Goal: Information Seeking & Learning: Learn about a topic

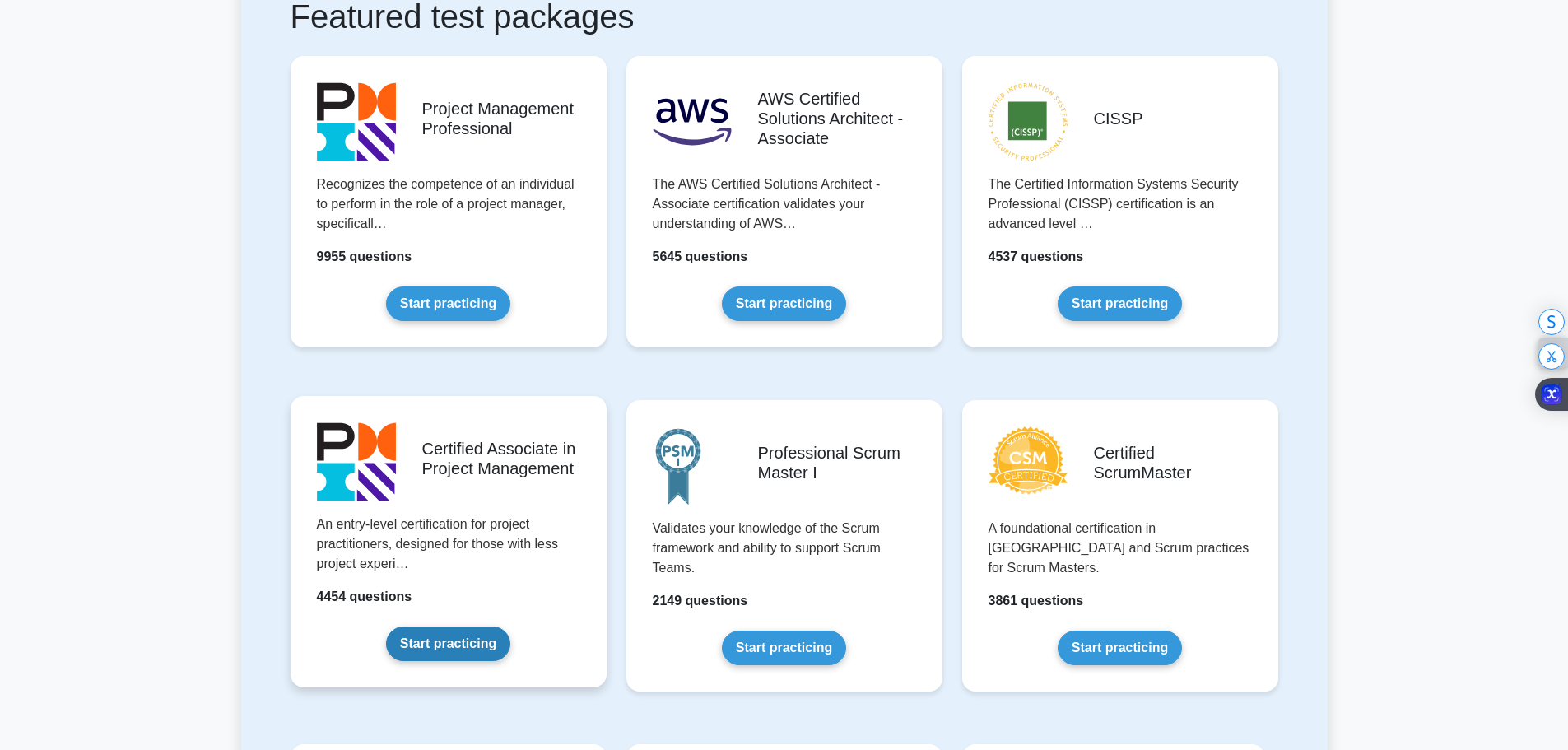
scroll to position [329, 0]
click at [425, 650] on link "Start practicing" at bounding box center [448, 643] width 124 height 34
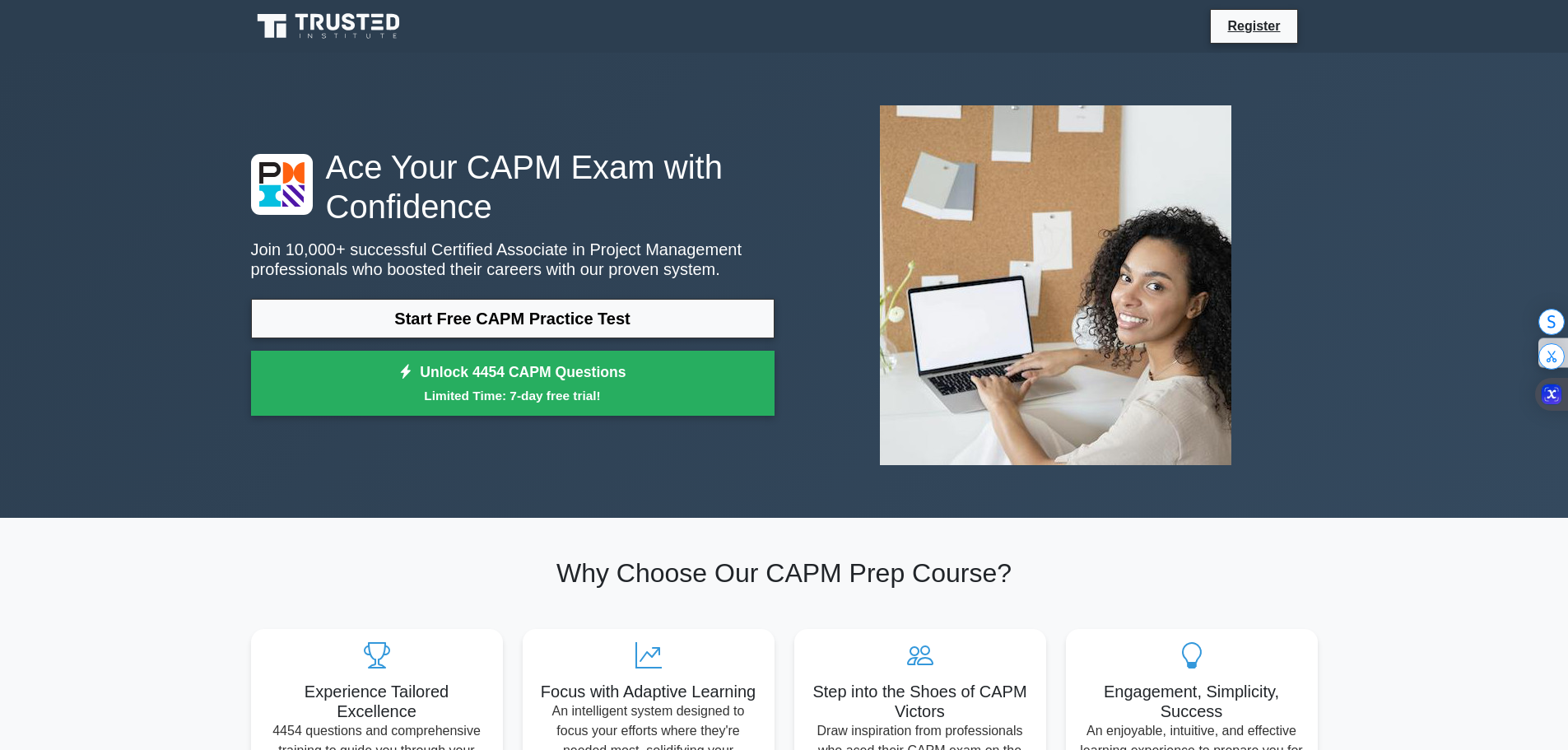
click at [510, 318] on link "Start Free CAPM Practice Test" at bounding box center [513, 318] width 524 height 40
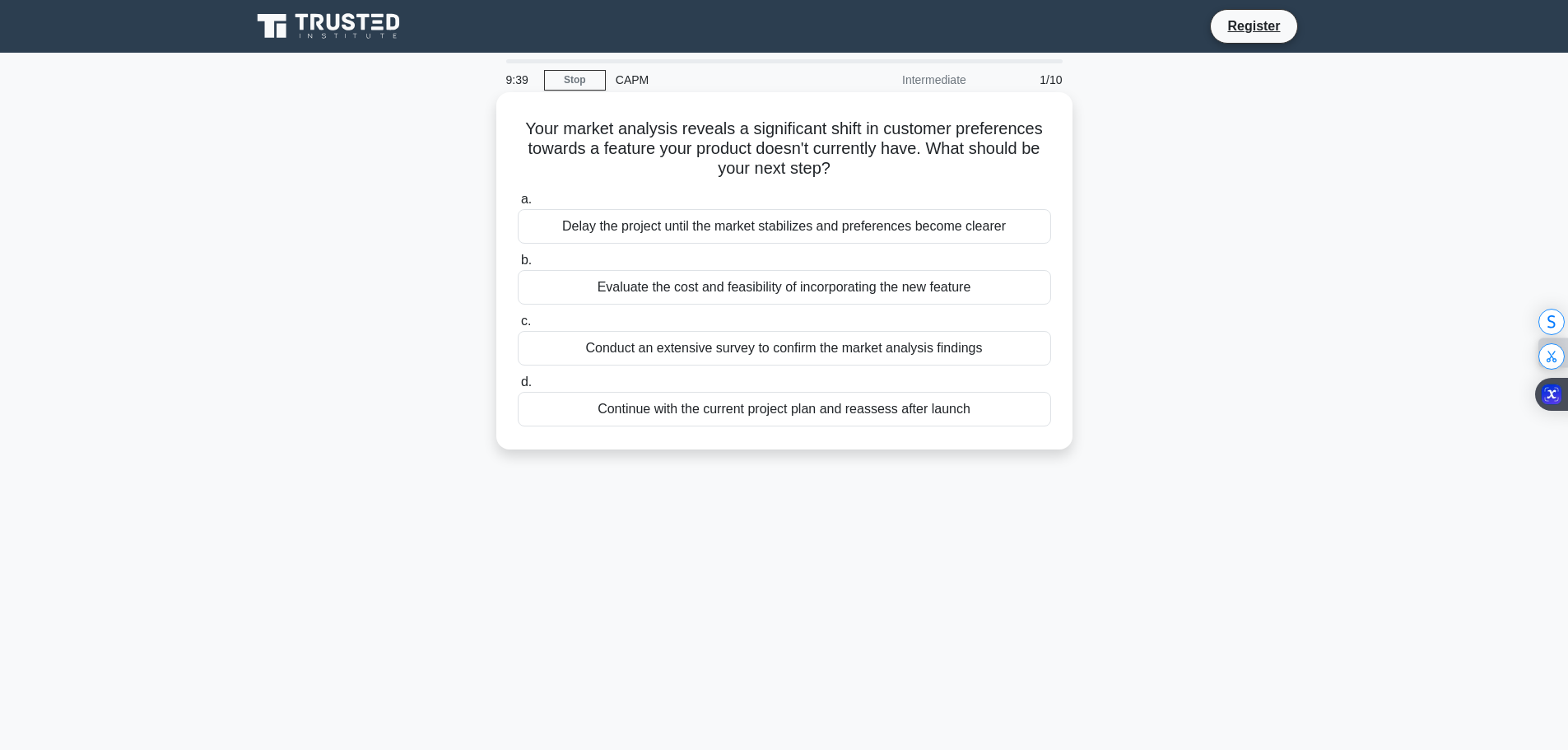
click at [825, 414] on div "Continue with the current project plan and reassess after launch" at bounding box center [784, 409] width 533 height 34
click at [518, 388] on input "d. Continue with the current project plan and reassess after launch" at bounding box center [518, 382] width 0 height 11
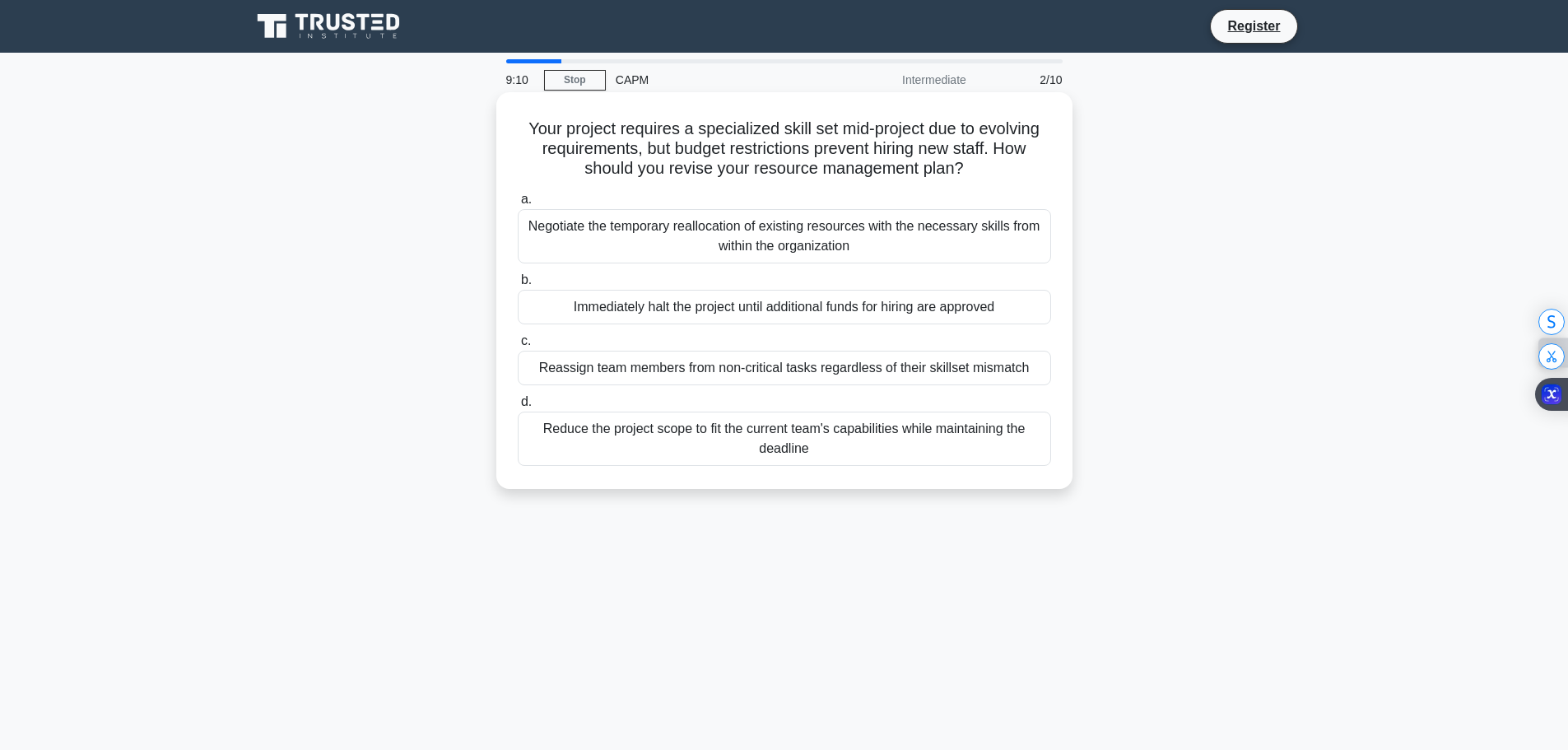
click at [753, 241] on div "Negotiate the temporary reallocation of existing resources with the necessary s…" at bounding box center [784, 236] width 533 height 55
click at [518, 205] on input "a. Negotiate the temporary reallocation of existing resources with the necessar…" at bounding box center [518, 199] width 0 height 11
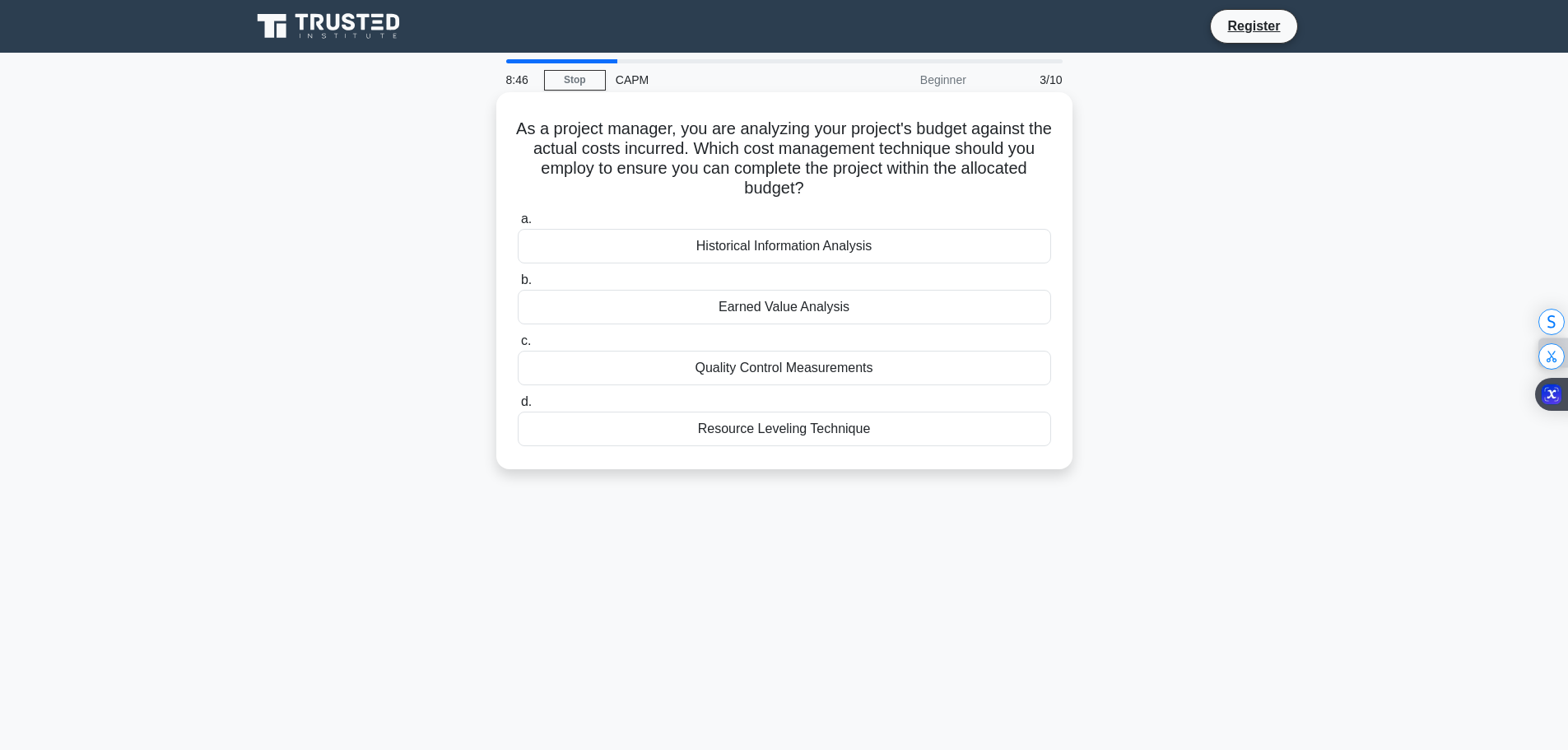
click at [792, 252] on div "Historical Information Analysis" at bounding box center [784, 246] width 533 height 34
click at [518, 224] on input "a. Historical Information Analysis" at bounding box center [518, 219] width 0 height 11
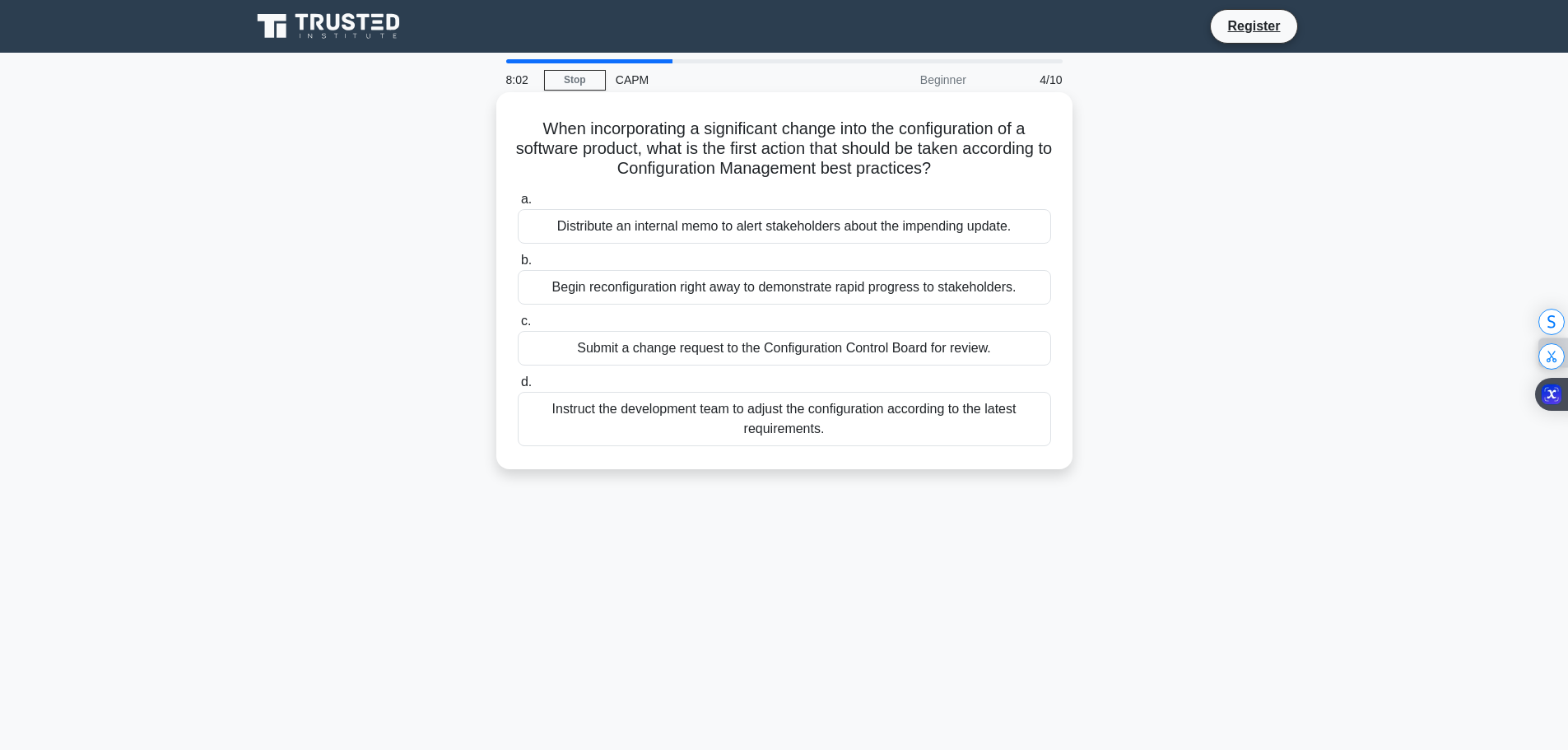
click at [842, 342] on div "Submit a change request to the Configuration Control Board for review." at bounding box center [784, 347] width 533 height 34
click at [518, 327] on input "c. Submit a change request to the Configuration Control Board for review." at bounding box center [518, 321] width 0 height 11
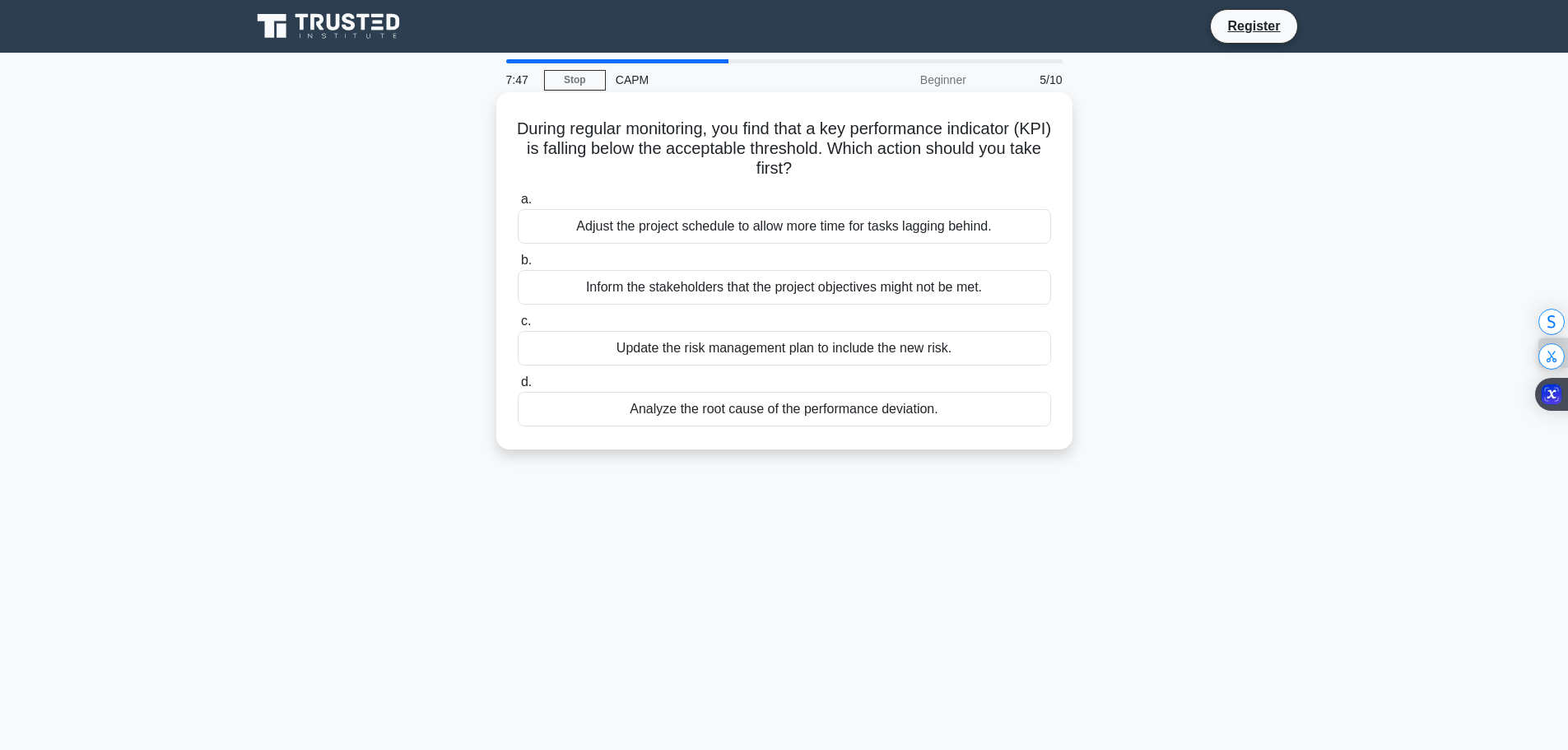
click at [733, 414] on div "Analyze the root cause of the performance deviation." at bounding box center [784, 409] width 533 height 34
click at [518, 388] on input "d. Analyze the root cause of the performance deviation." at bounding box center [518, 382] width 0 height 11
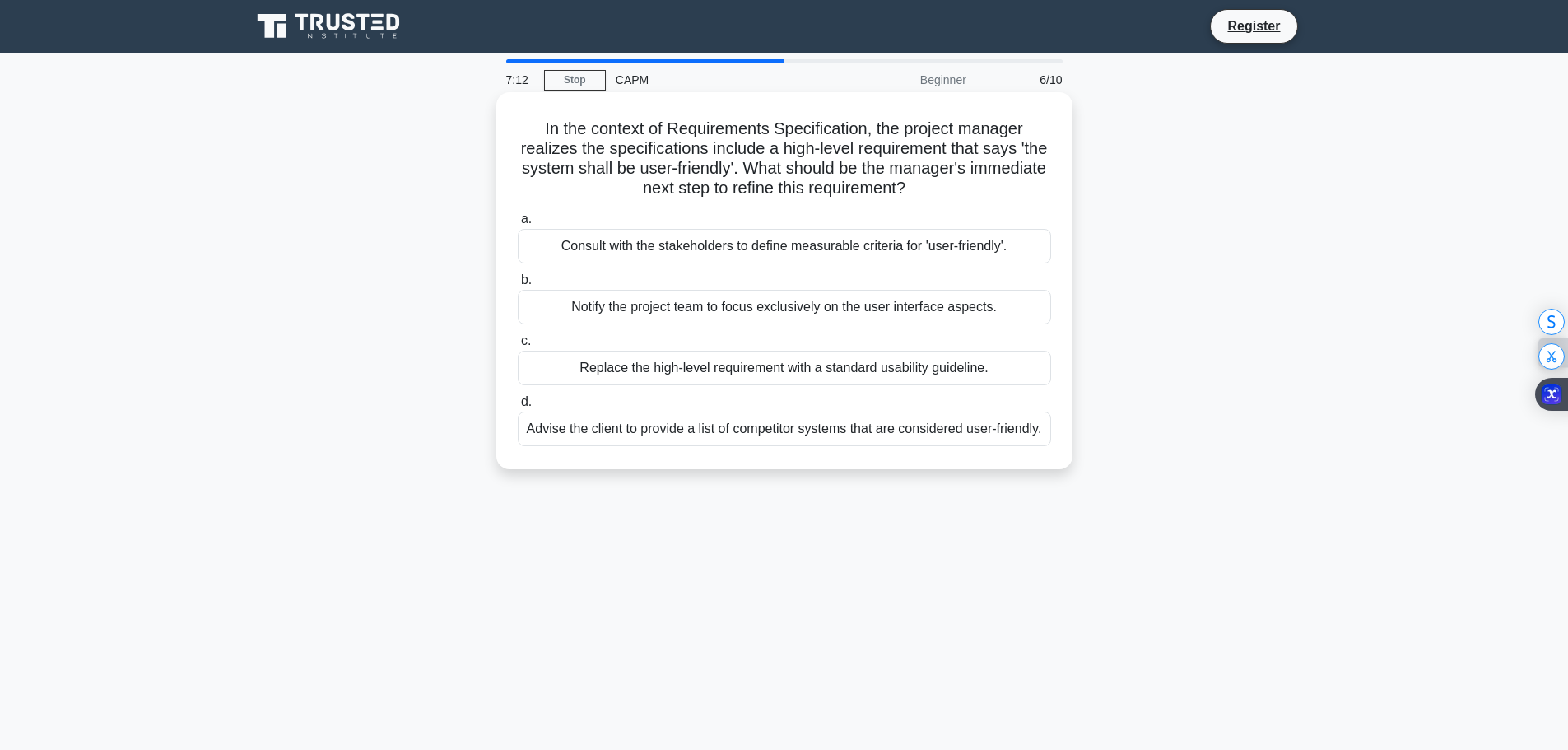
click at [764, 248] on div "Consult with the stakeholders to define measurable criteria for 'user-friendly'." at bounding box center [784, 246] width 533 height 34
click at [518, 224] on input "a. Consult with the stakeholders to define measurable criteria for 'user-friend…" at bounding box center [518, 219] width 0 height 11
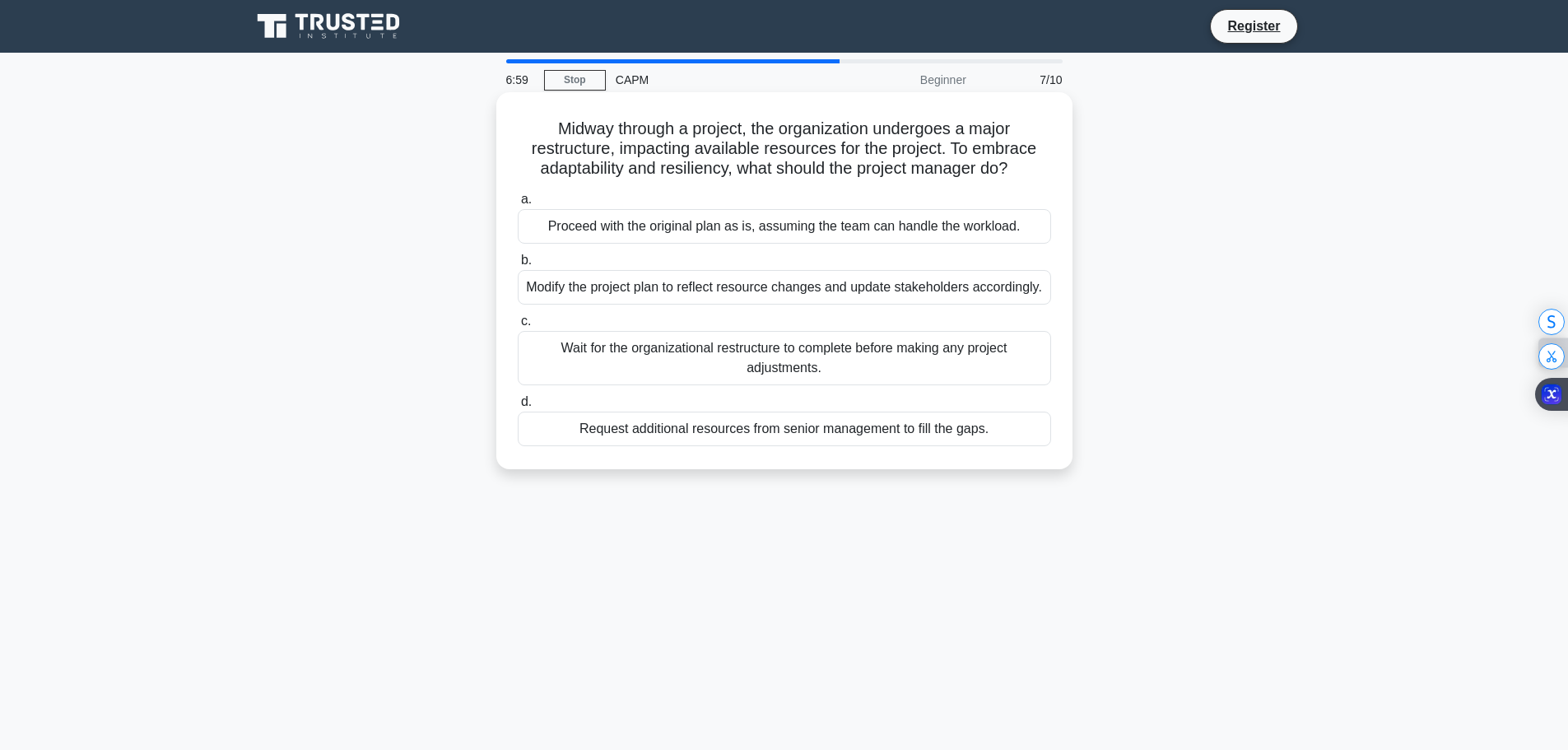
click at [814, 290] on div "Modify the project plan to reflect resource changes and update stakeholders acc…" at bounding box center [784, 287] width 533 height 34
click at [518, 266] on input "b. Modify the project plan to reflect resource changes and update stakeholders …" at bounding box center [518, 260] width 0 height 11
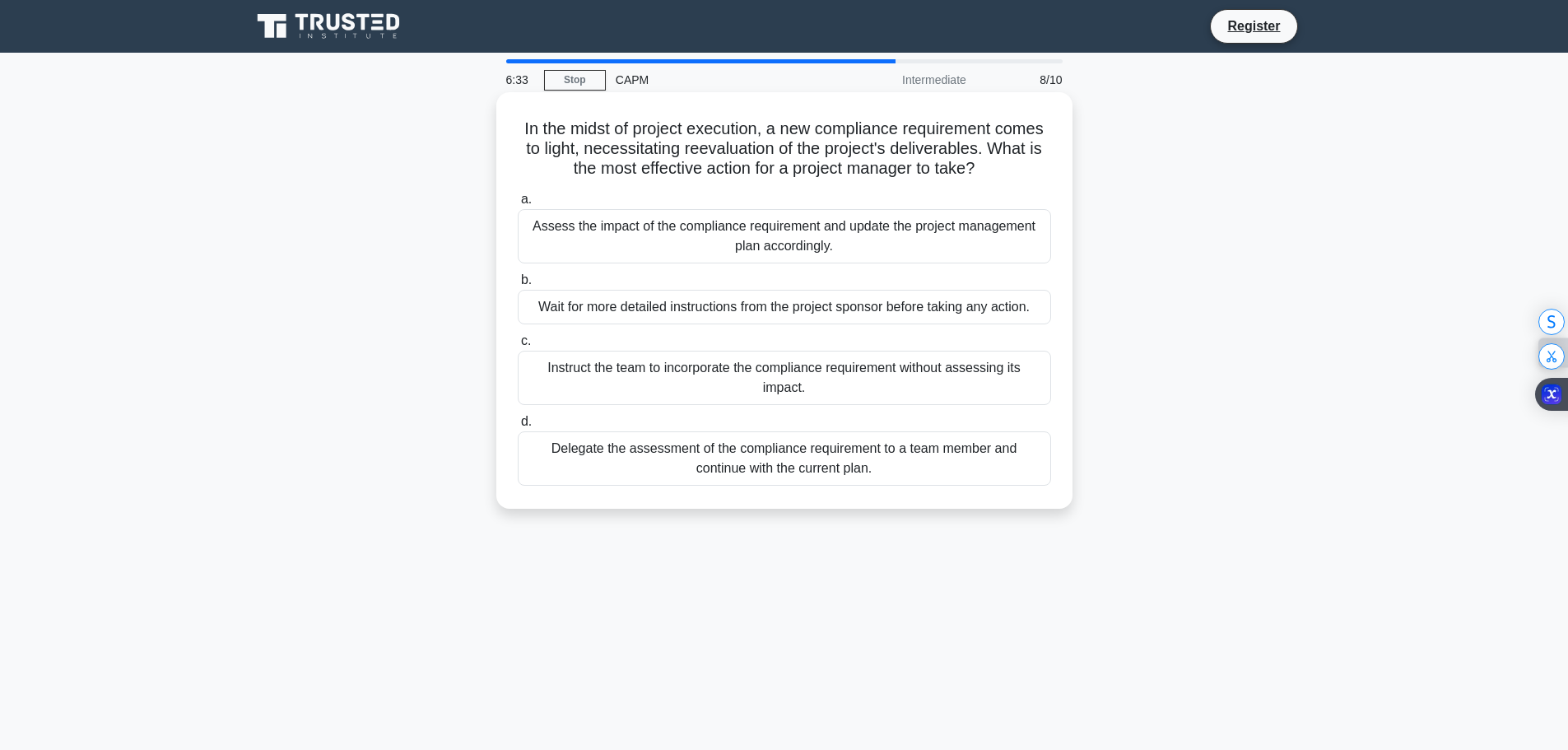
click at [791, 230] on div "Assess the impact of the compliance requirement and update the project manageme…" at bounding box center [784, 236] width 533 height 55
click at [518, 205] on input "a. Assess the impact of the compliance requirement and update the project manag…" at bounding box center [518, 199] width 0 height 11
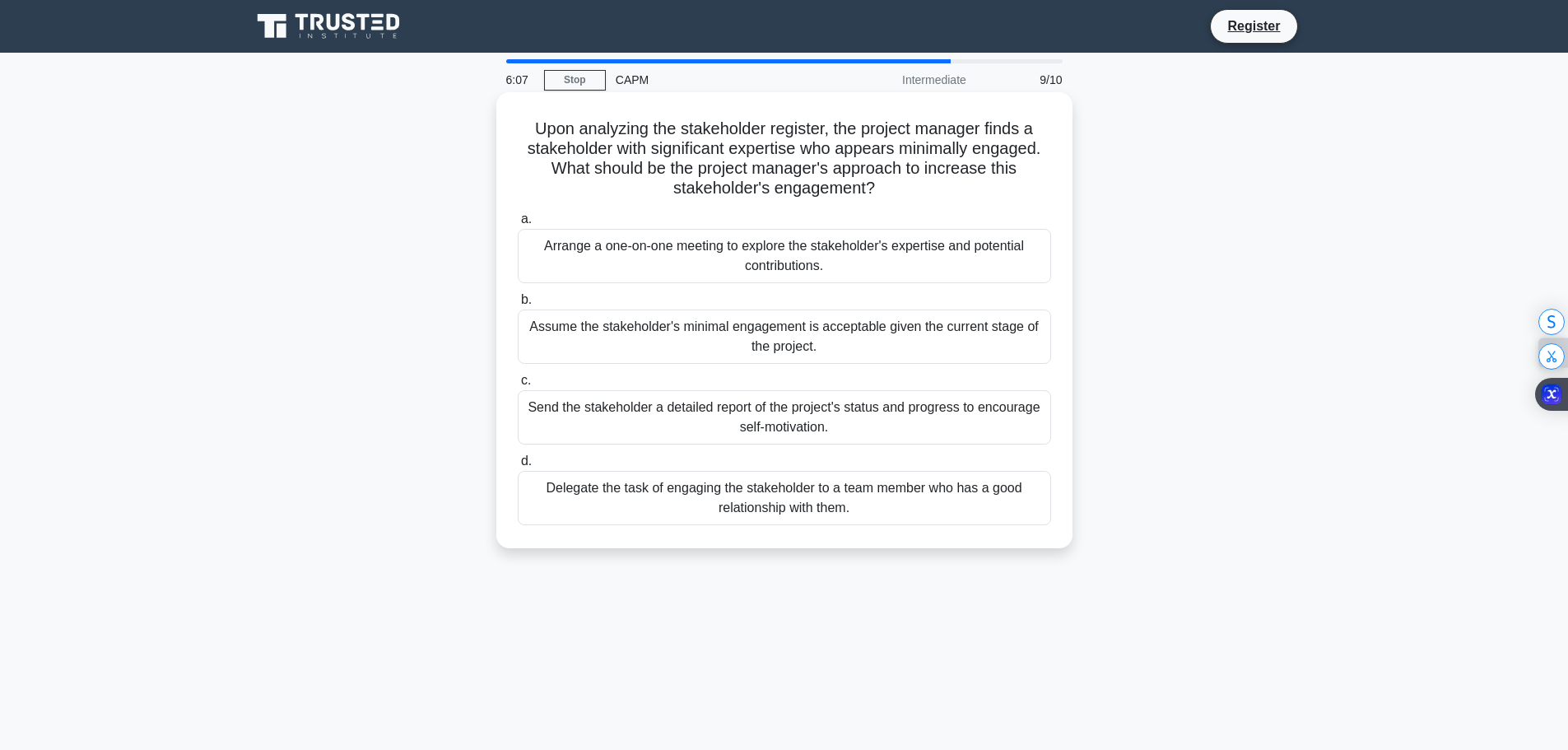
click at [775, 252] on div "Arrange a one-on-one meeting to explore the stakeholder's expertise and potenti…" at bounding box center [784, 257] width 533 height 55
click at [518, 224] on input "a. Arrange a one-on-one meeting to explore the stakeholder's expertise and pote…" at bounding box center [518, 219] width 0 height 11
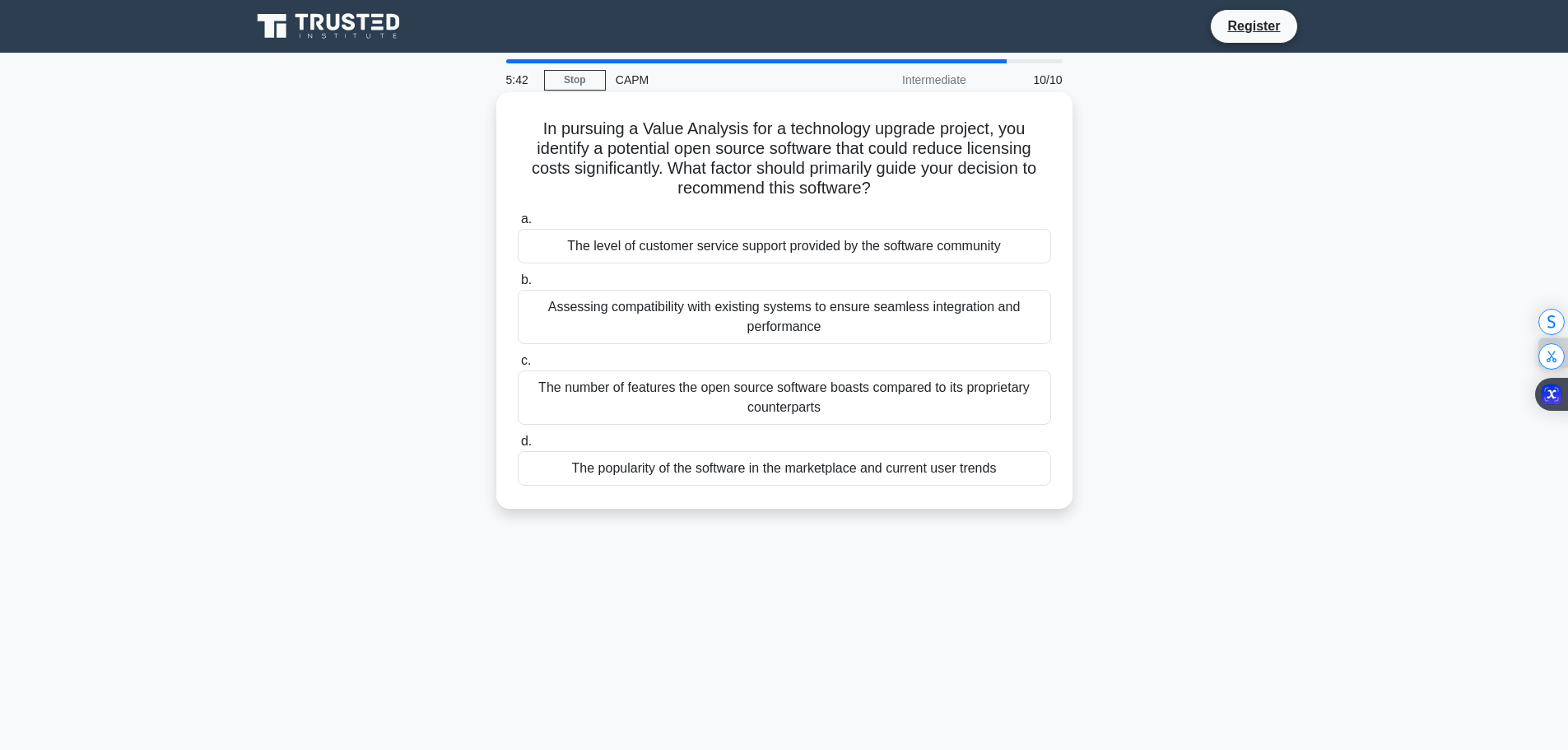
click at [785, 312] on div "Assessing compatibility with existing systems to ensure seamless integration an…" at bounding box center [784, 317] width 533 height 55
click at [518, 286] on input "b. Assessing compatibility with existing systems to ensure seamless integration…" at bounding box center [518, 280] width 0 height 11
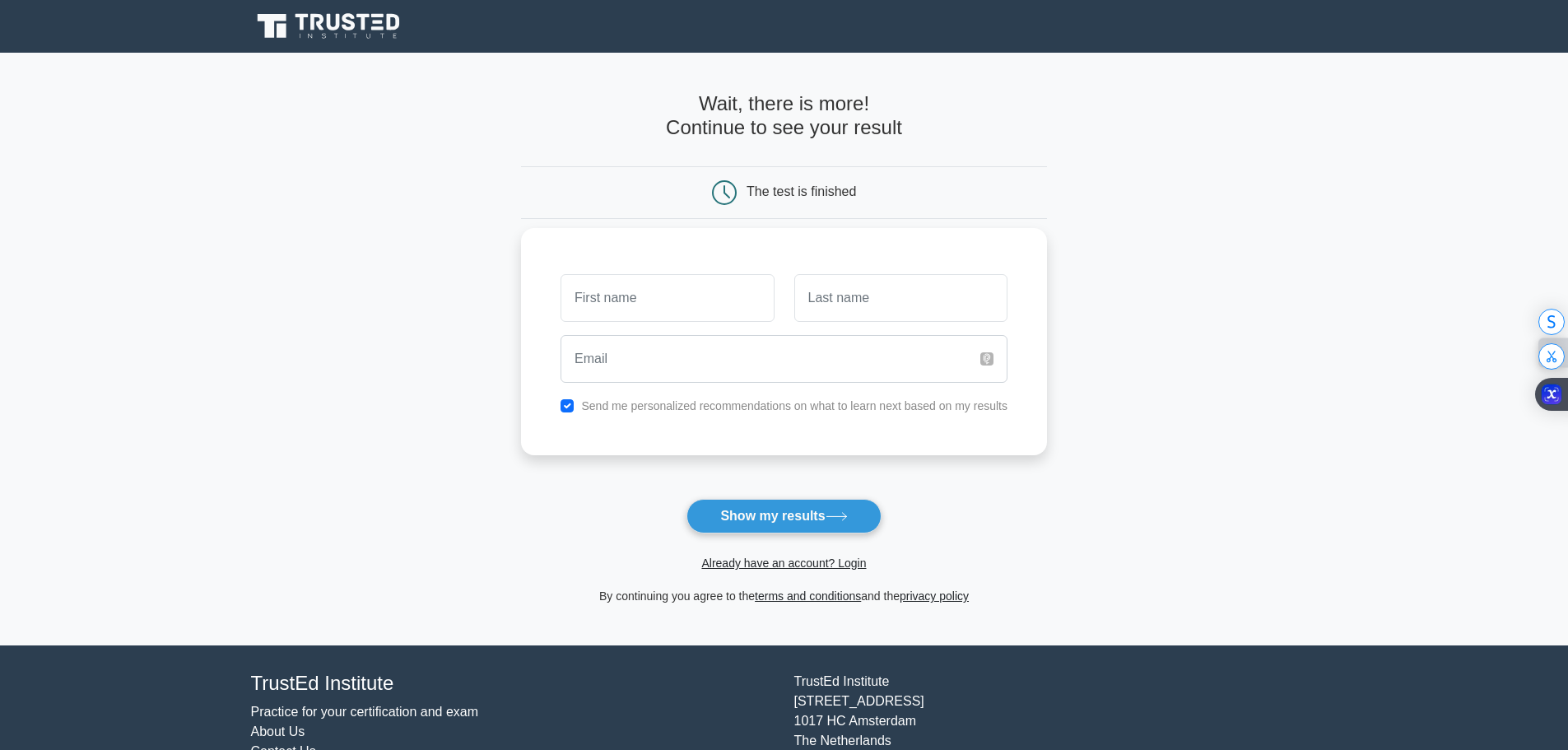
click at [757, 314] on input "text" at bounding box center [667, 297] width 214 height 48
type input "Lisa"
click at [874, 307] on input "text" at bounding box center [901, 297] width 214 height 48
type input "McDonaldson"
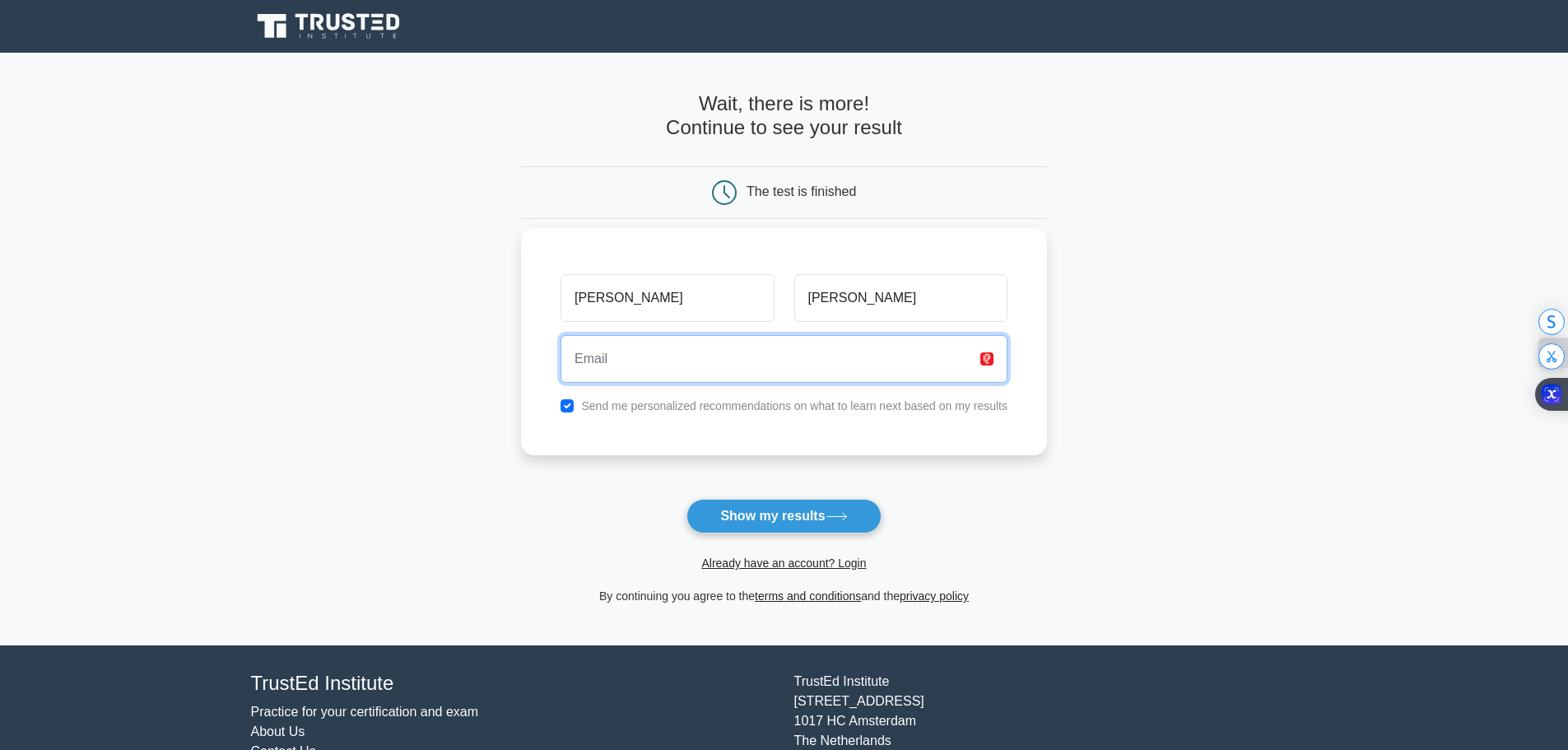
click at [658, 361] on input "email" at bounding box center [784, 359] width 447 height 48
type input "lmcdonaldson3@comcast.net"
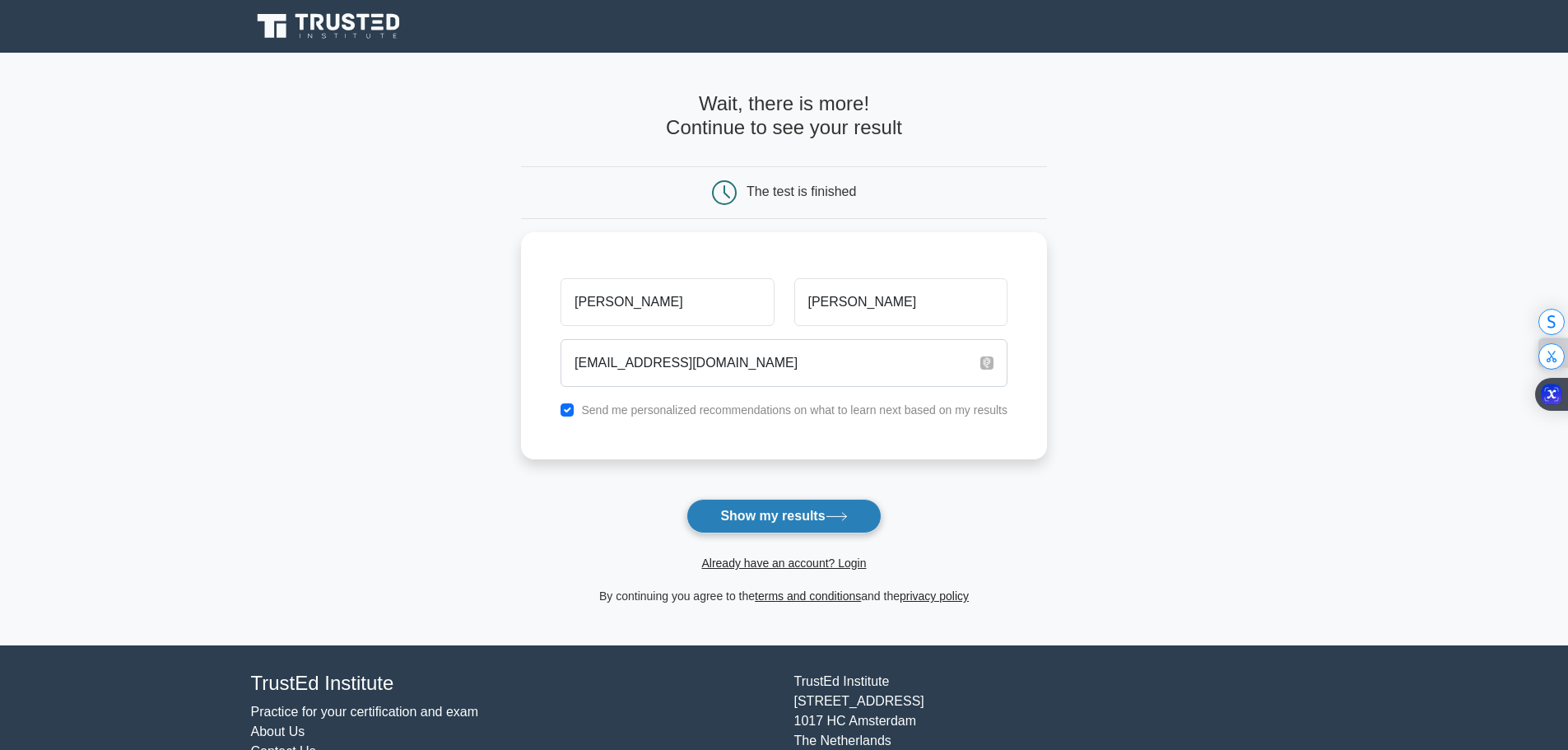
click at [839, 523] on button "Show my results" at bounding box center [783, 516] width 194 height 34
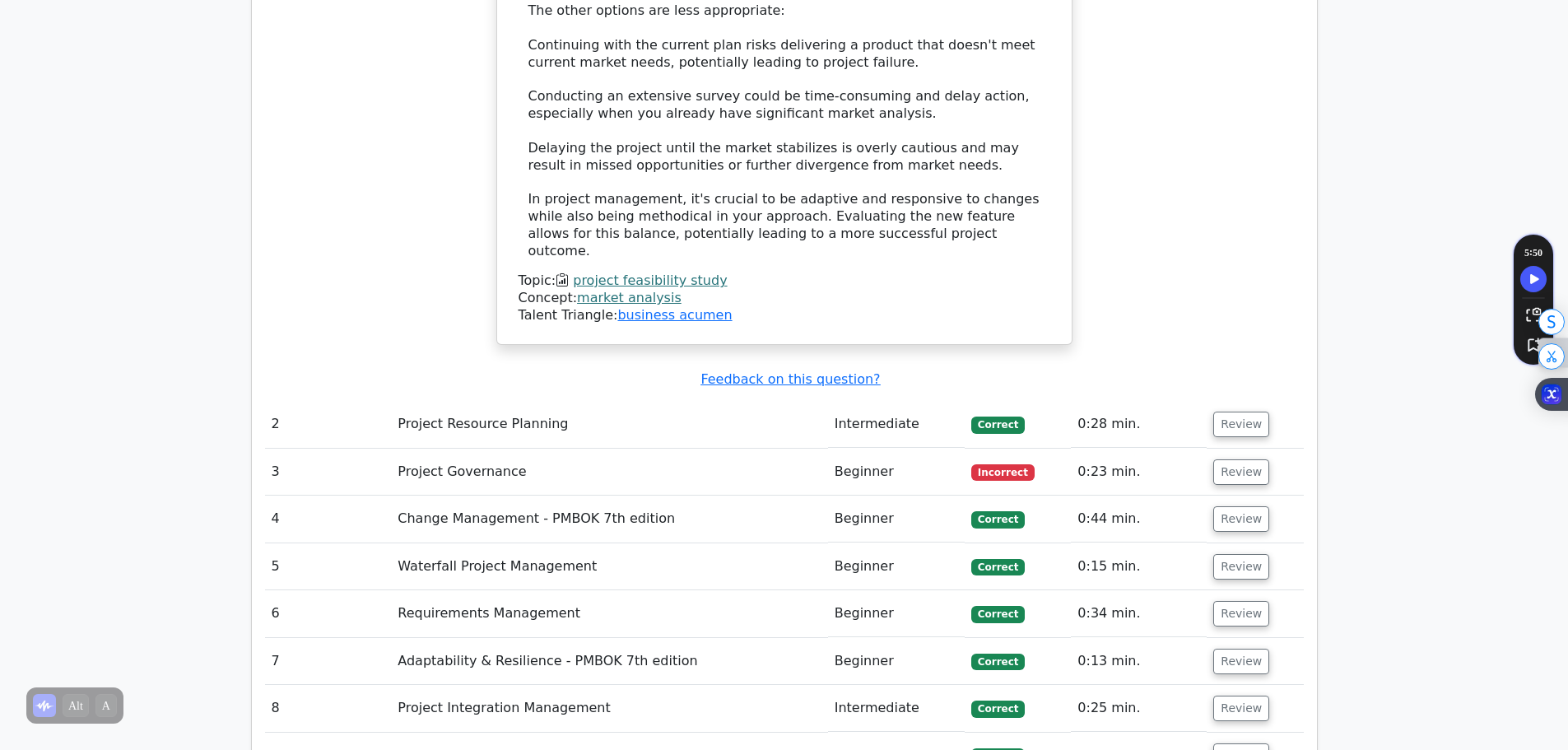
scroll to position [2304, 0]
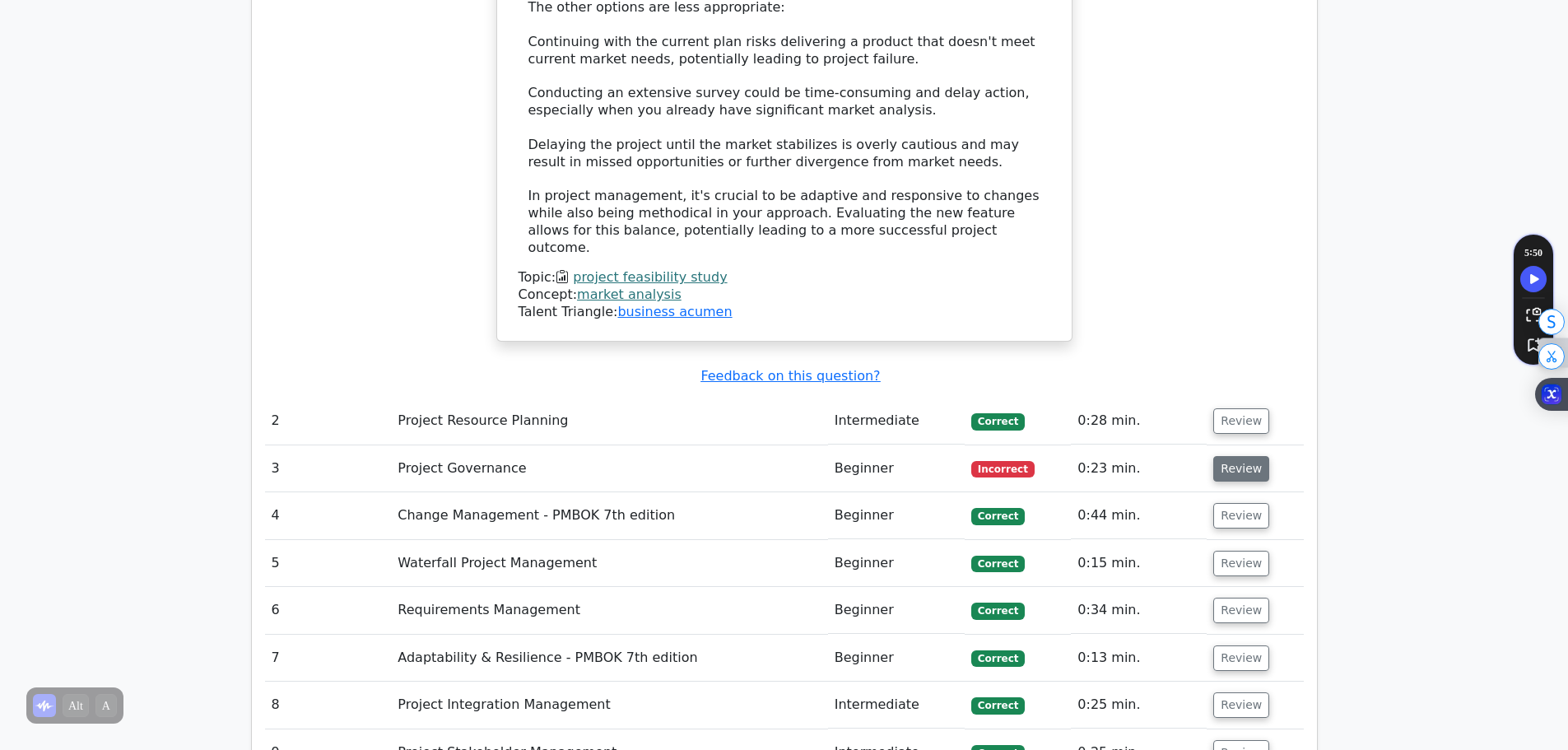
click at [1234, 456] on button "Review" at bounding box center [1241, 469] width 56 height 25
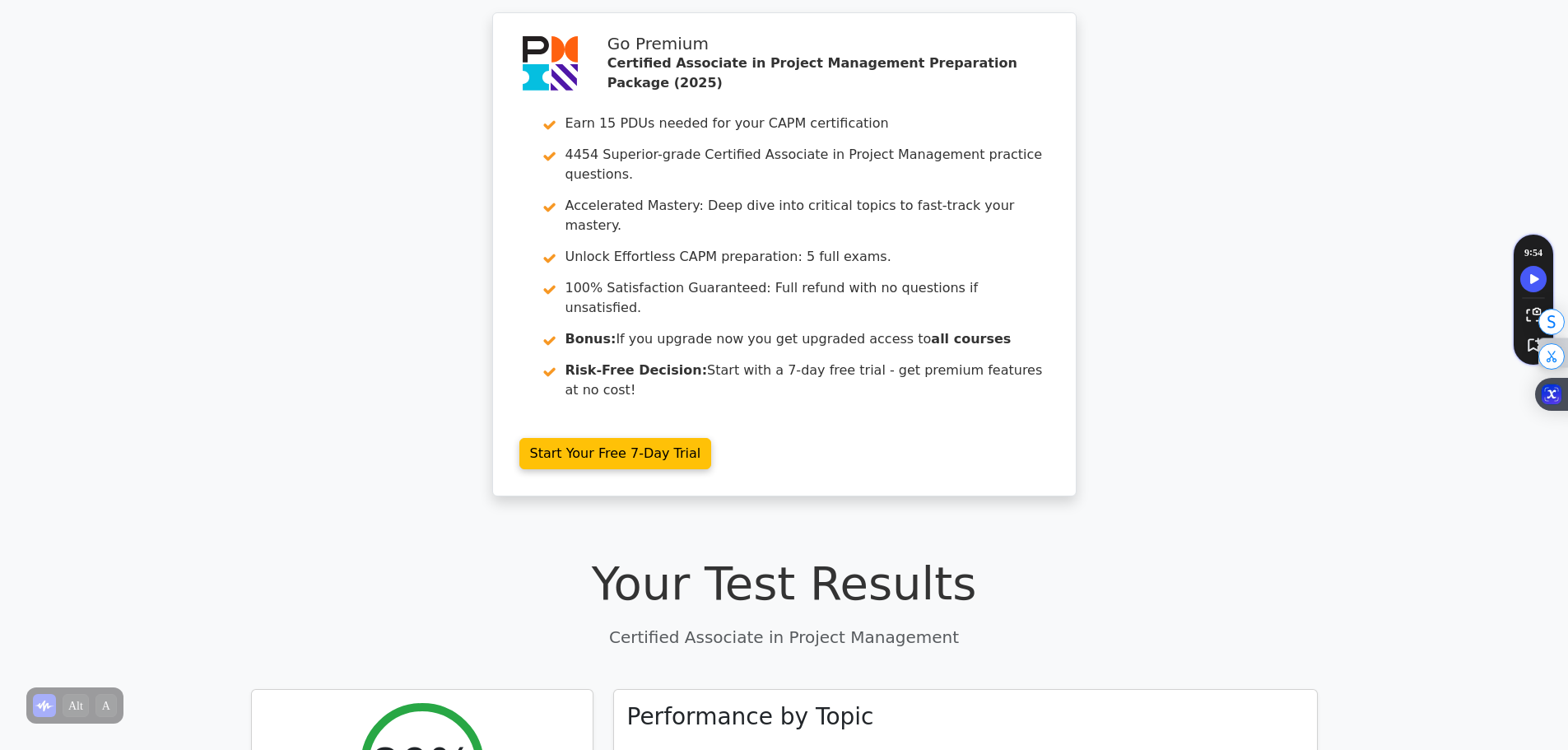
scroll to position [0, 0]
